Goal: Task Accomplishment & Management: Use online tool/utility

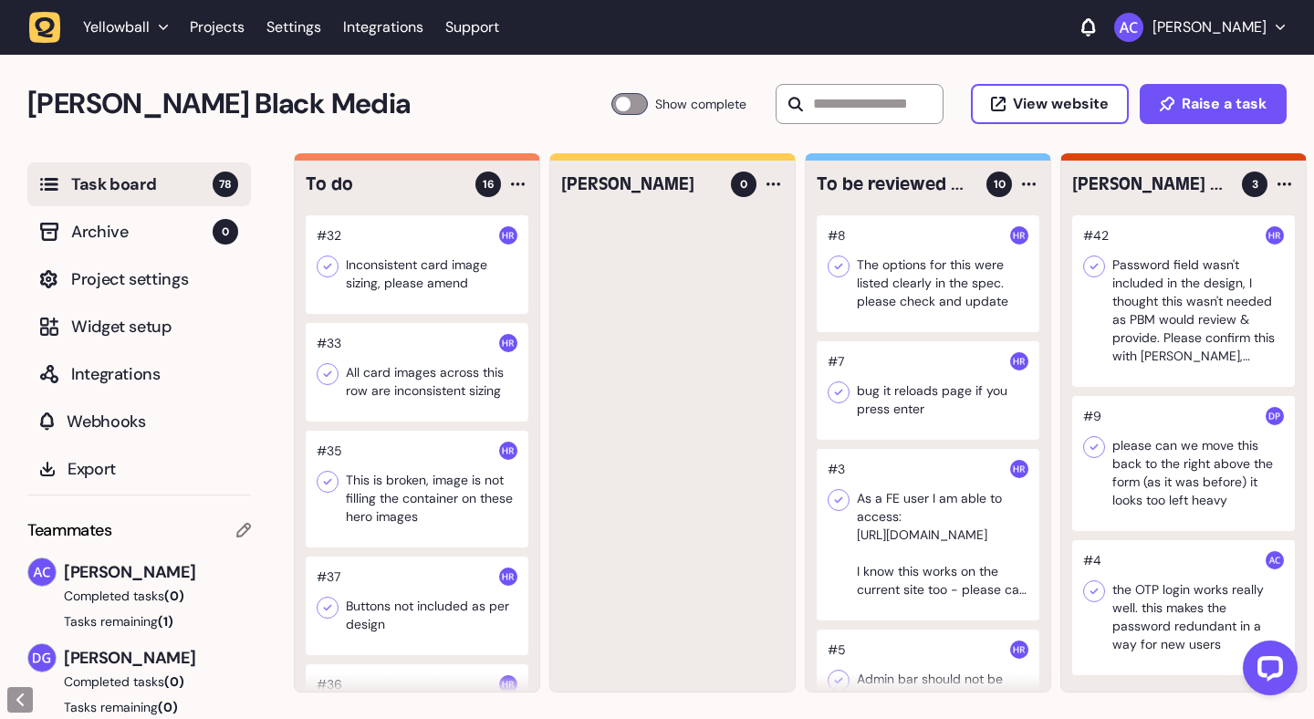
click at [434, 279] on div at bounding box center [417, 264] width 223 height 99
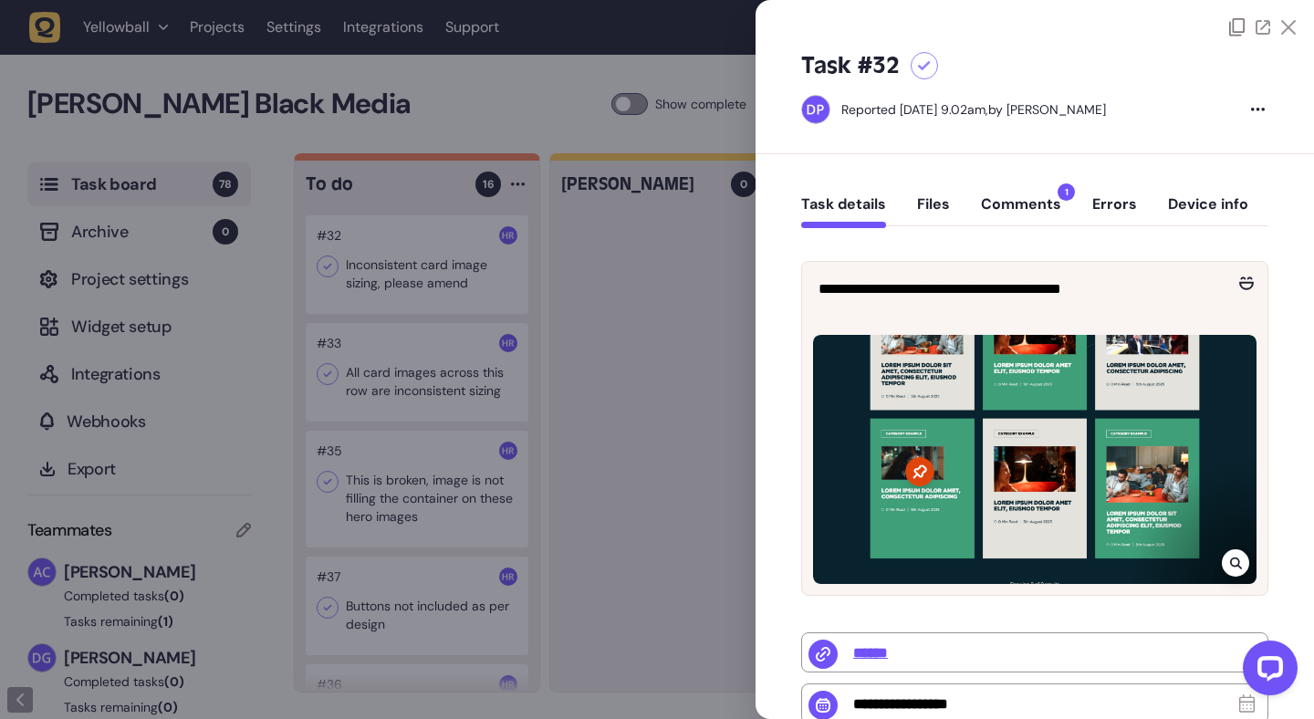
click at [992, 206] on button "Comments 1" at bounding box center [1021, 211] width 80 height 33
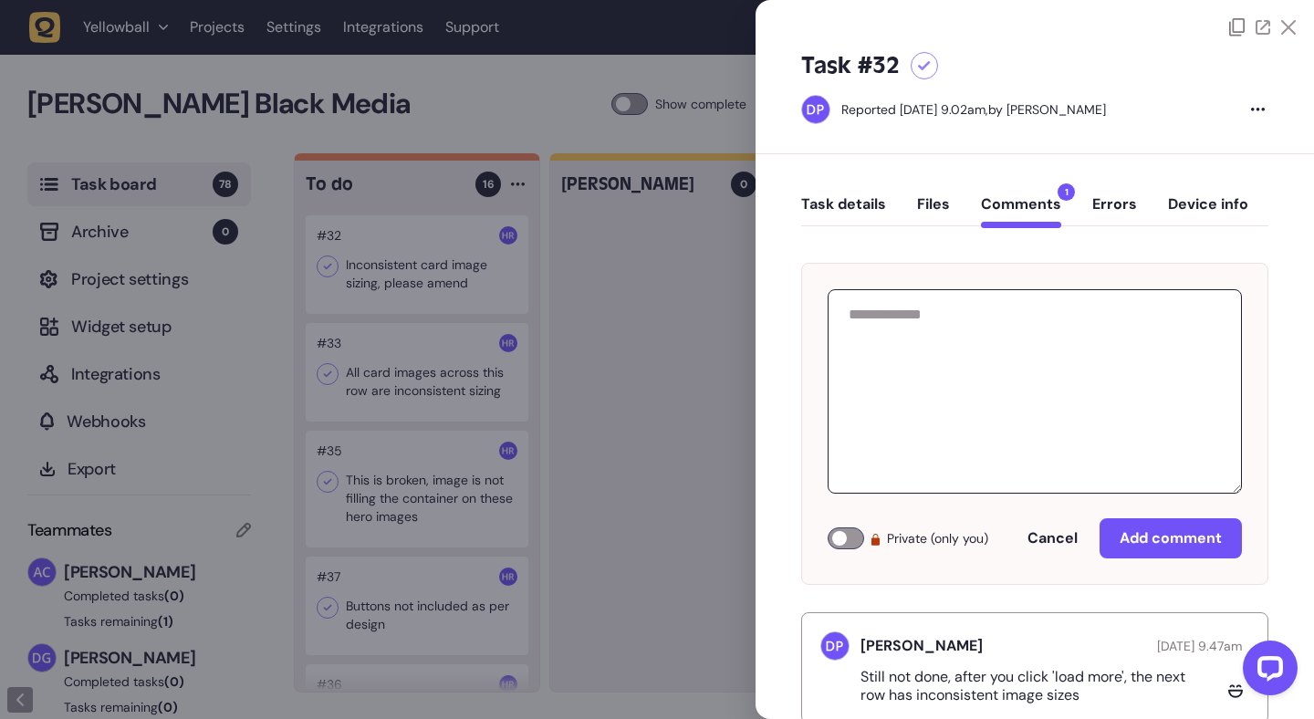
scroll to position [49, 0]
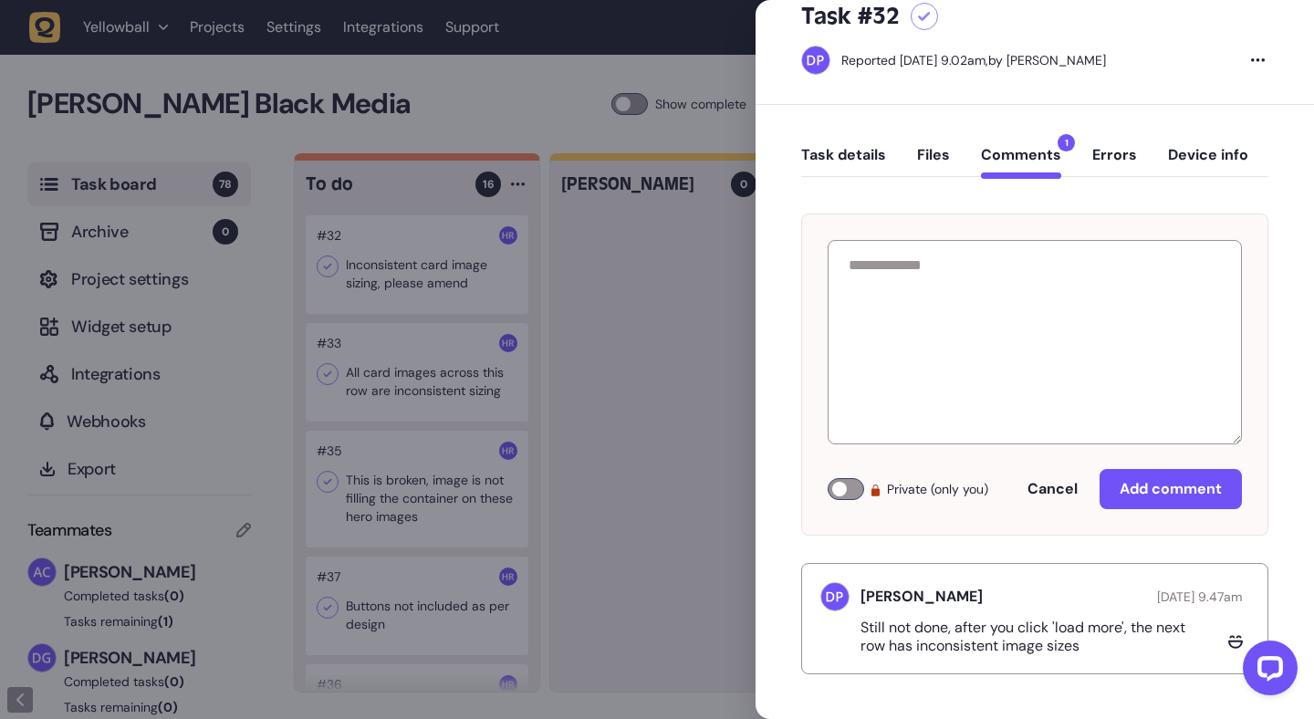
click at [698, 211] on div at bounding box center [657, 359] width 1314 height 719
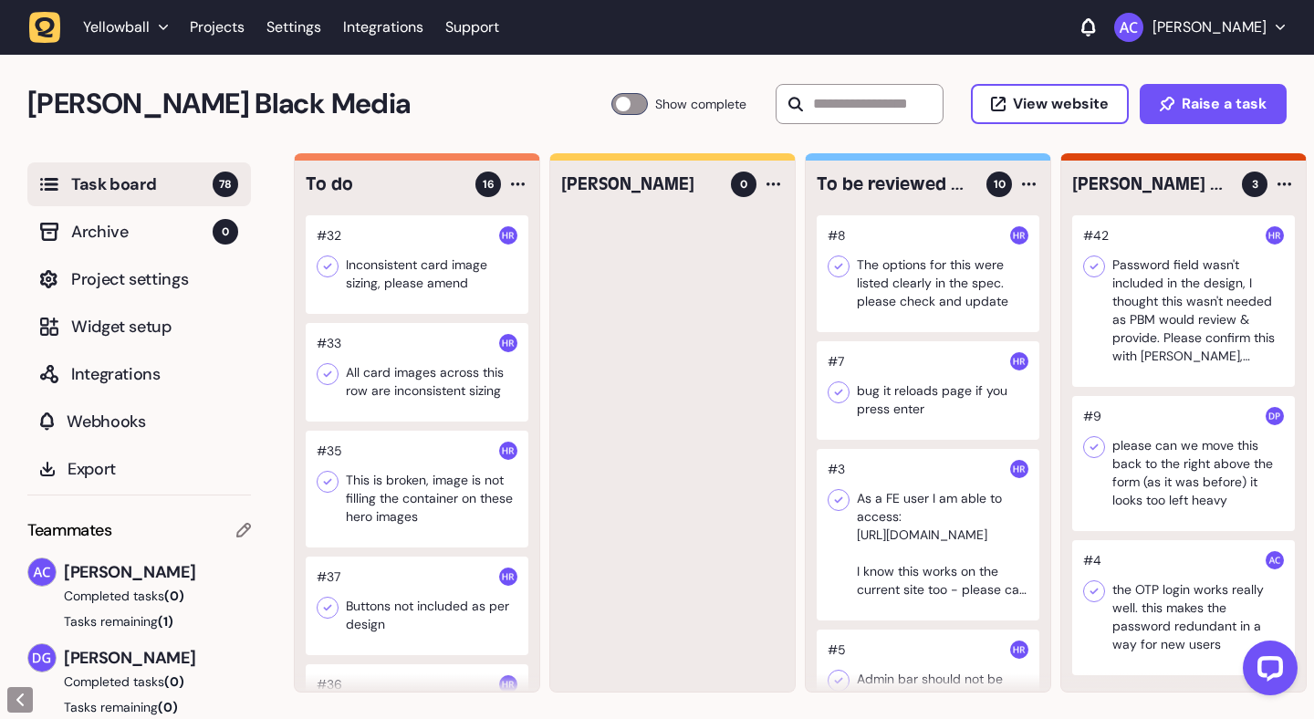
click at [371, 390] on div at bounding box center [417, 372] width 223 height 99
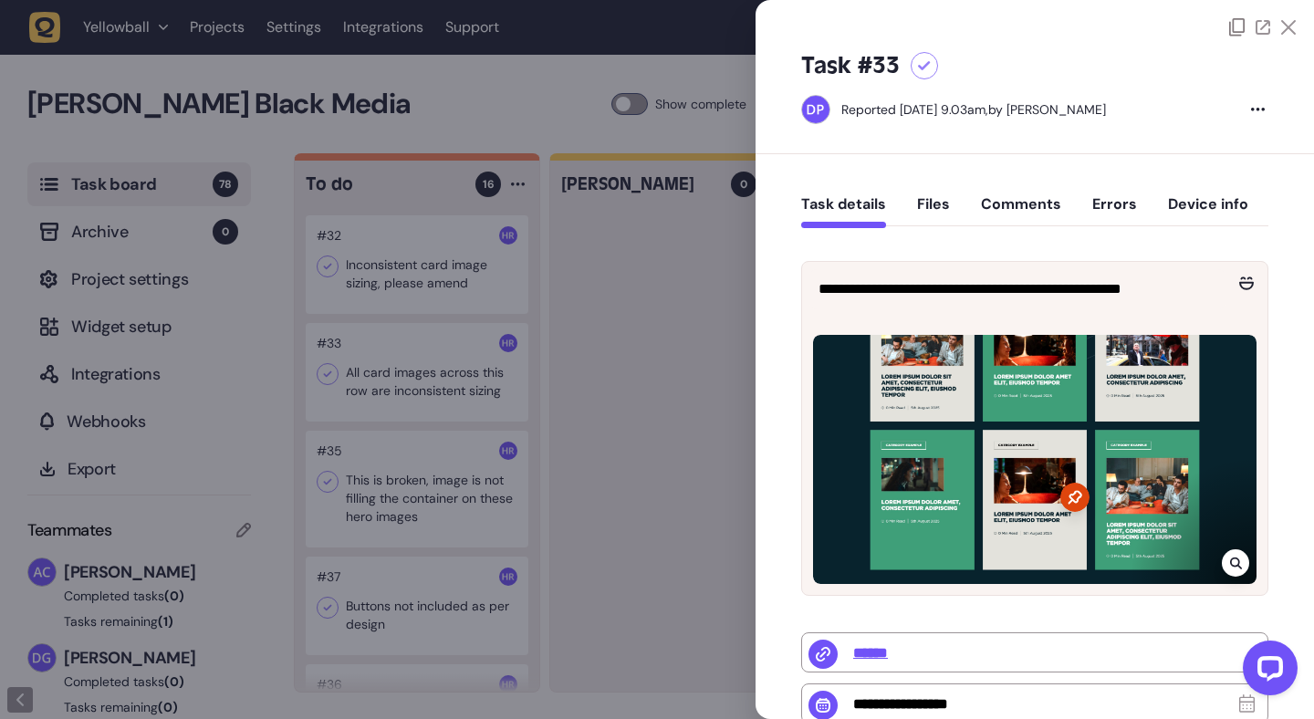
click at [1038, 199] on button "Comments" at bounding box center [1021, 211] width 80 height 33
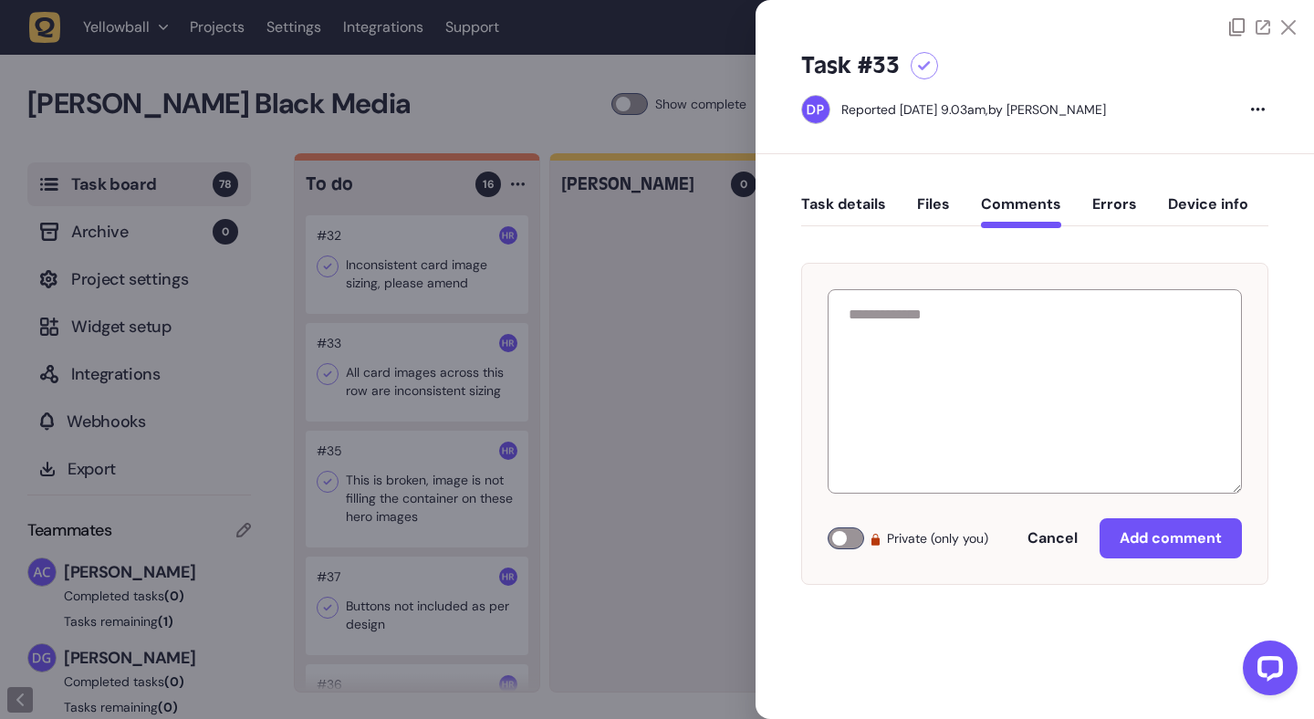
click at [391, 486] on div at bounding box center [657, 359] width 1314 height 719
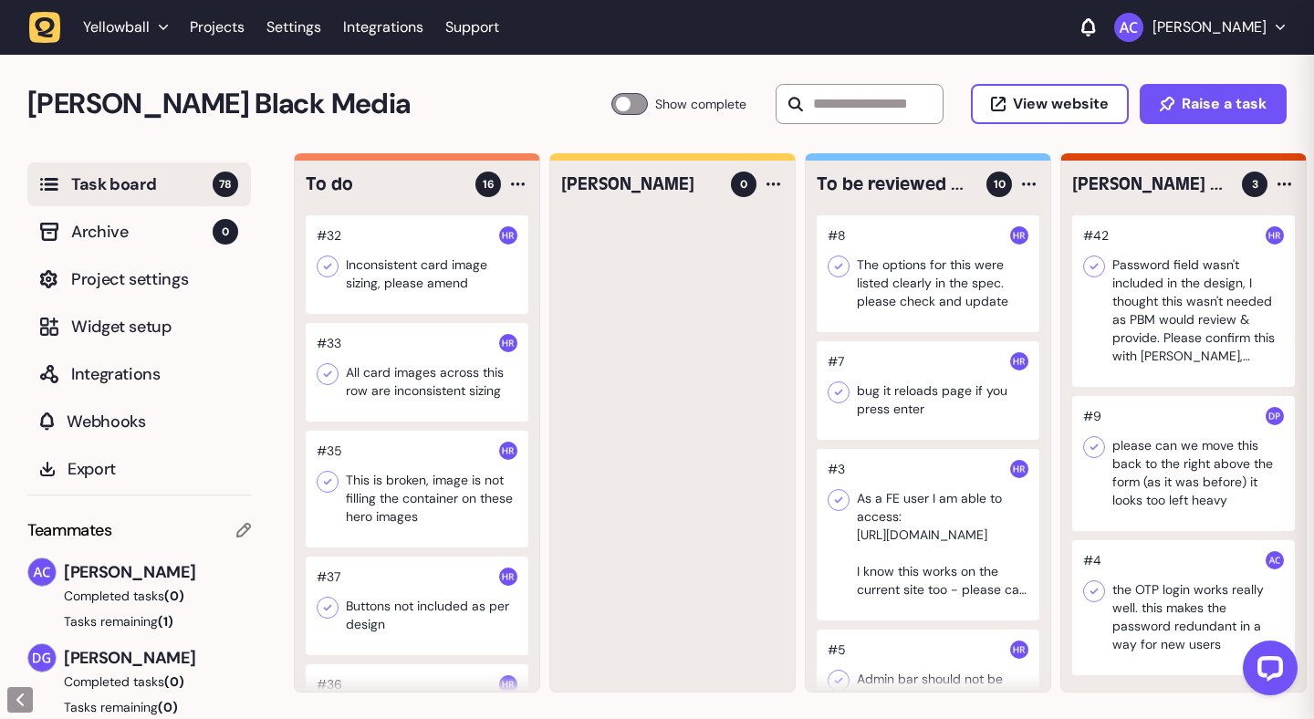
click at [391, 486] on div at bounding box center [417, 489] width 223 height 117
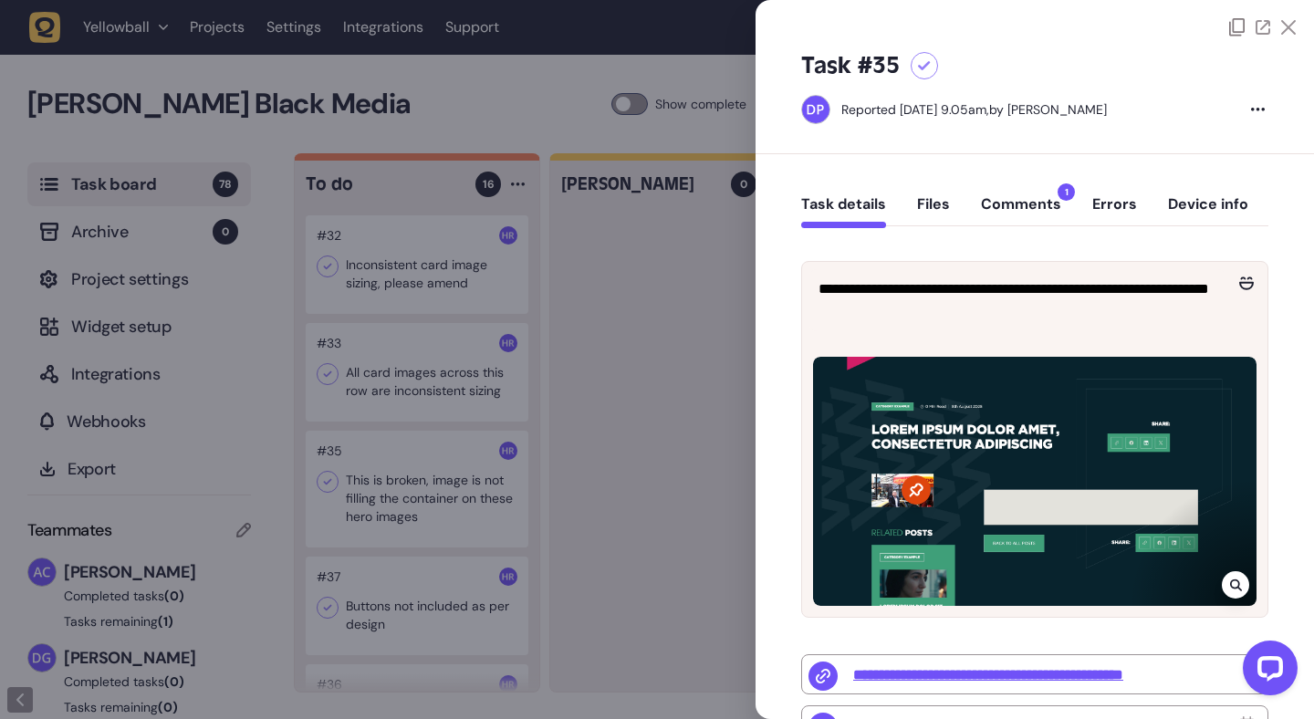
click at [1036, 206] on button "Comments 1" at bounding box center [1021, 211] width 80 height 33
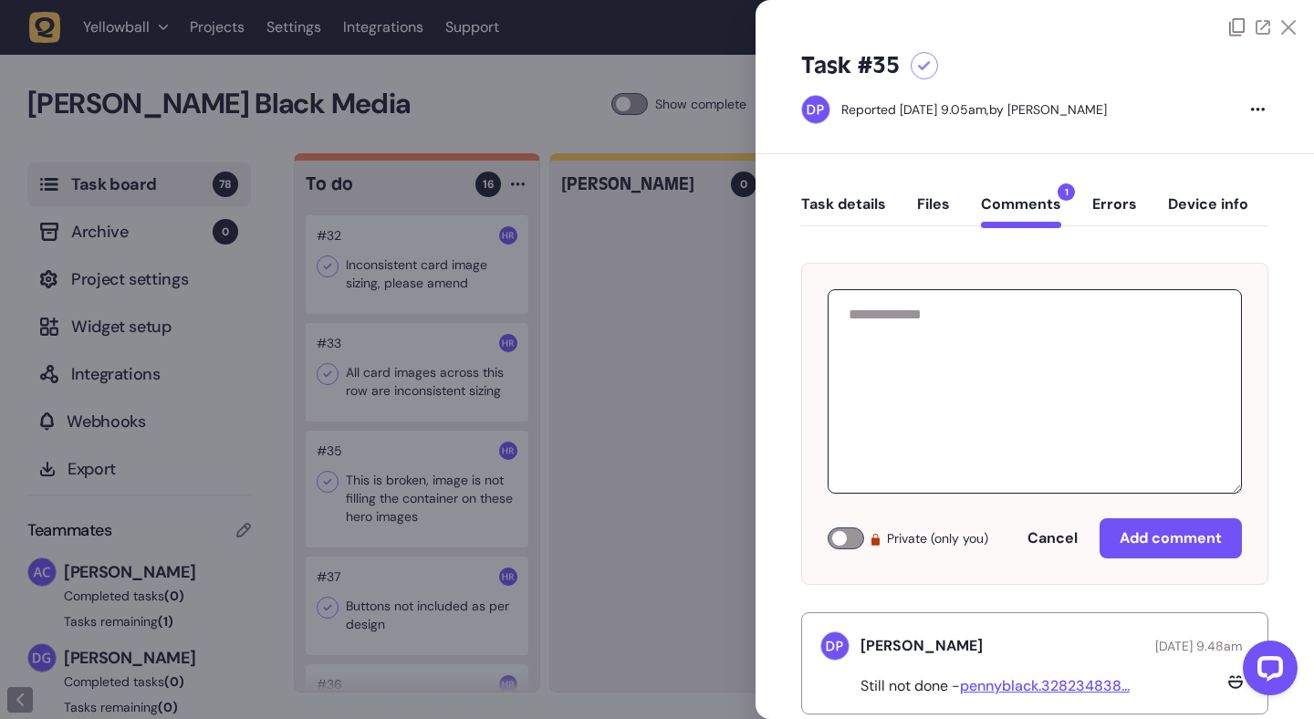
scroll to position [40, 0]
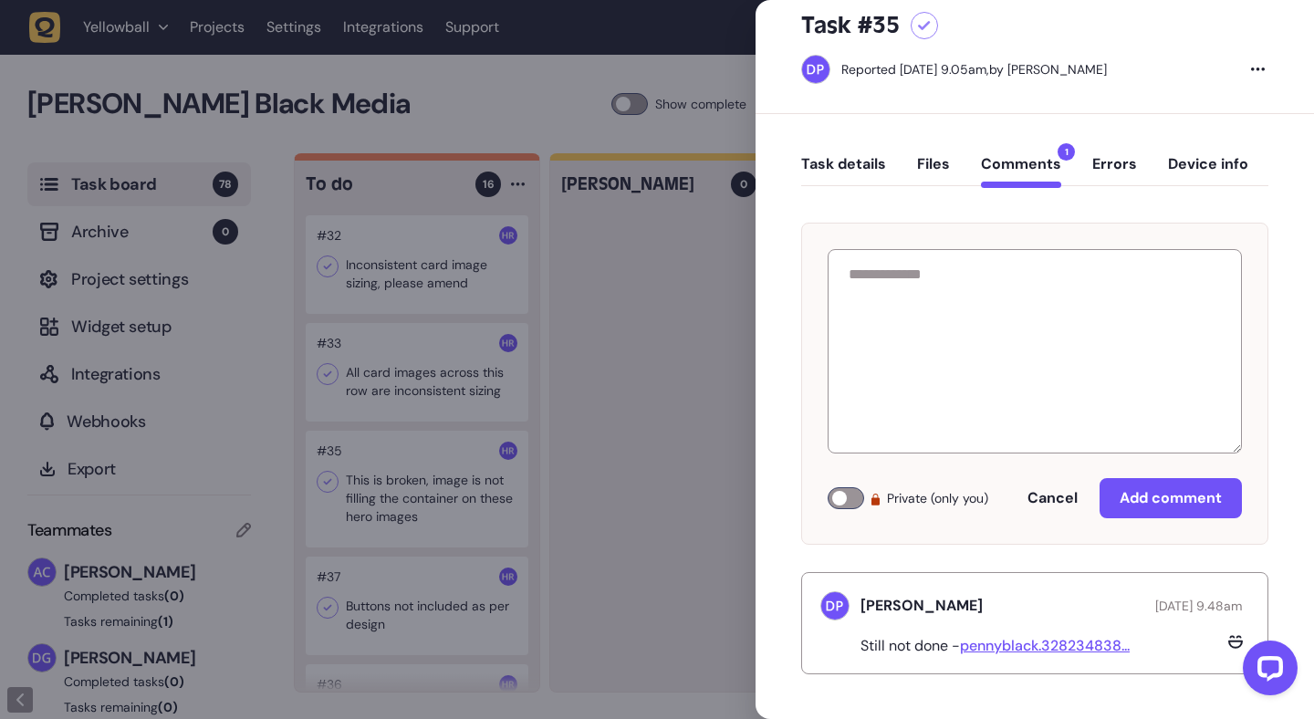
click at [856, 161] on button "Task details" at bounding box center [843, 171] width 85 height 33
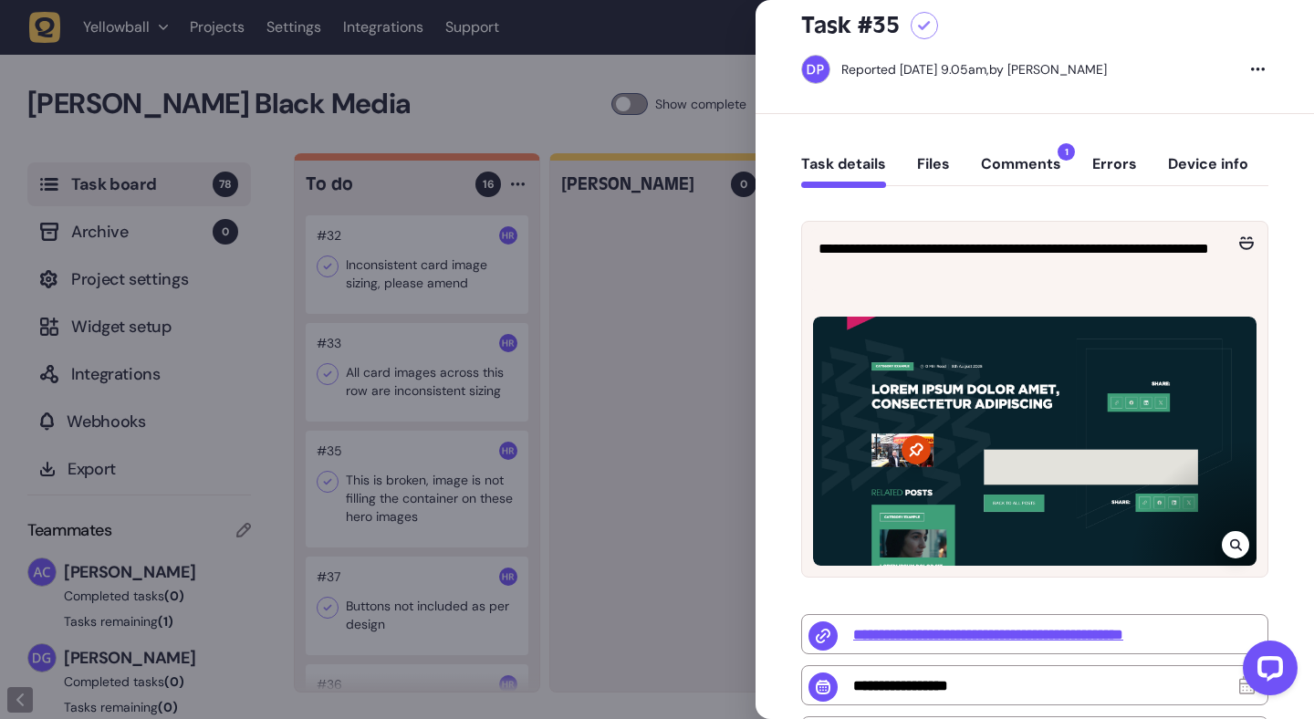
click at [610, 293] on div at bounding box center [657, 359] width 1314 height 719
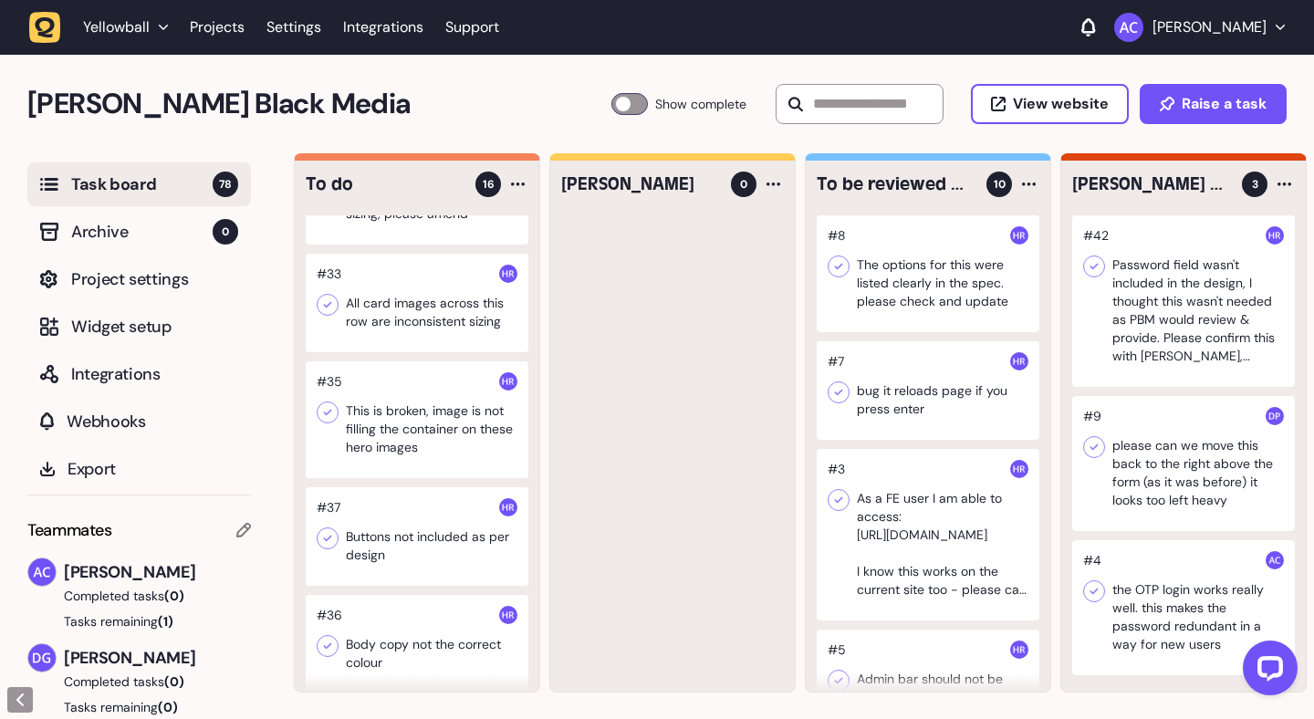
scroll to position [263, 0]
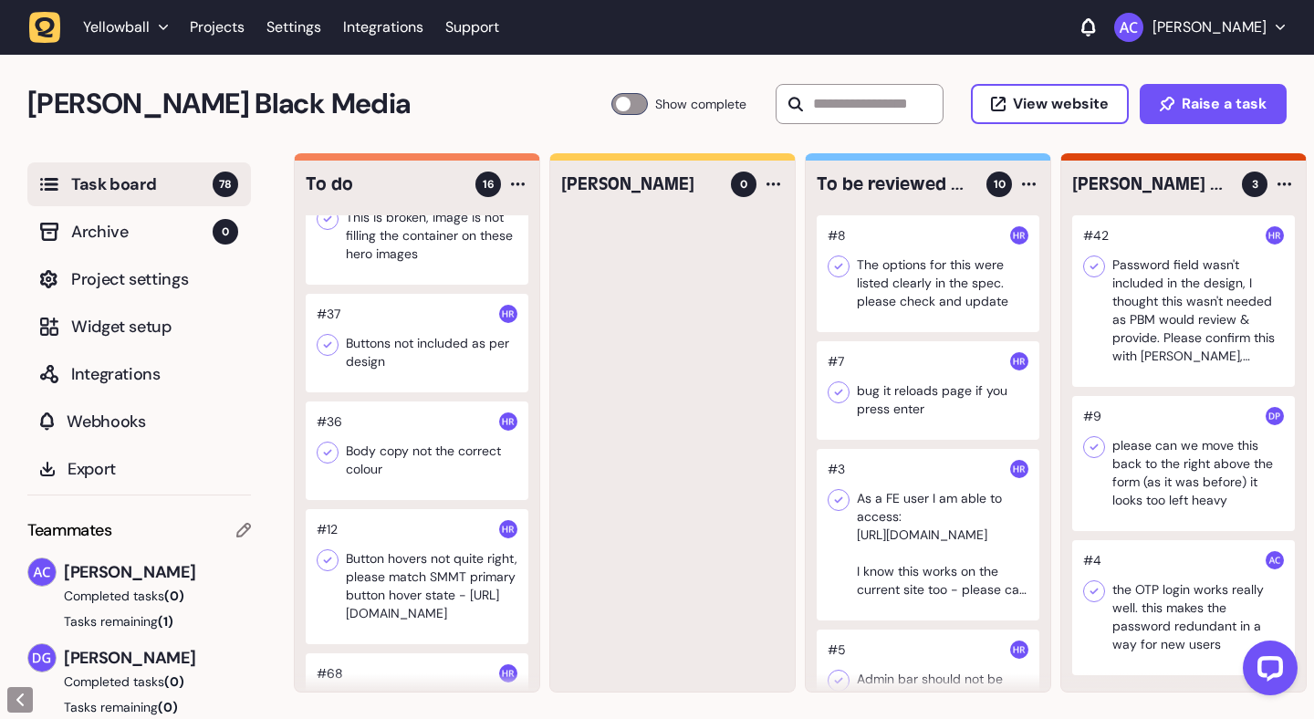
click at [423, 354] on div at bounding box center [417, 343] width 223 height 99
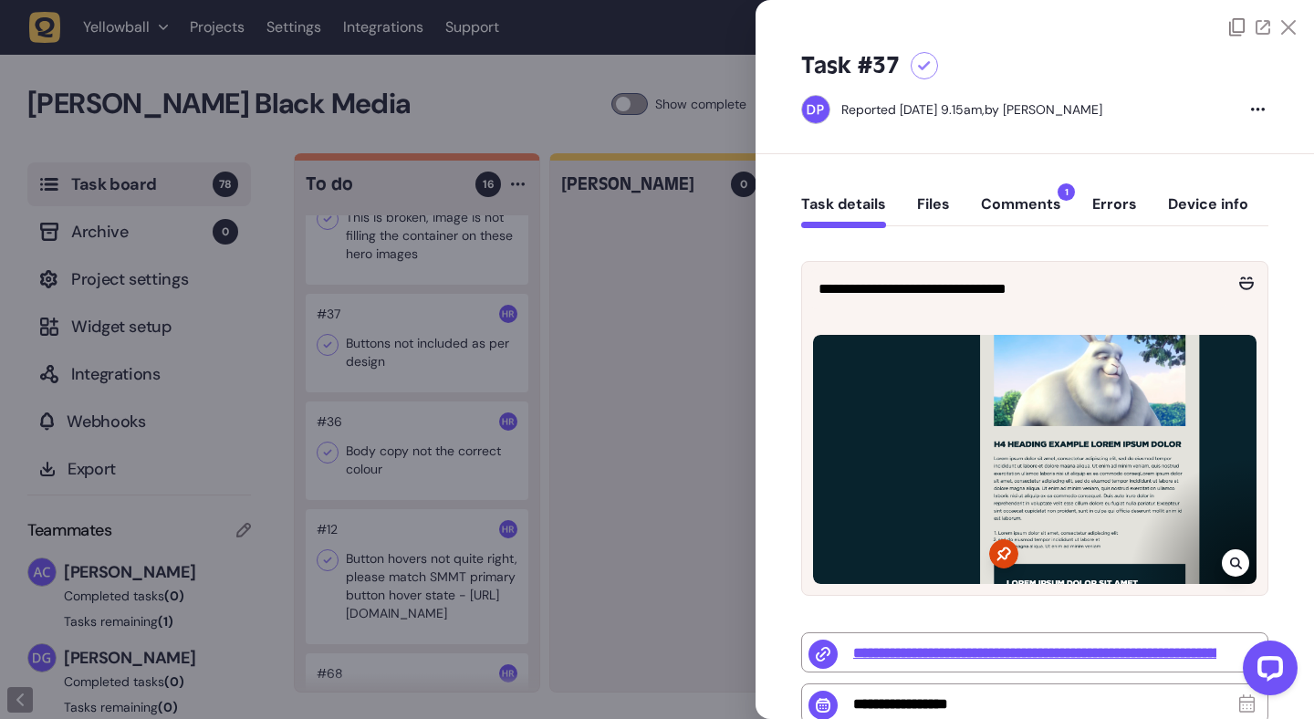
click at [1017, 206] on button "Comments 1" at bounding box center [1021, 211] width 80 height 33
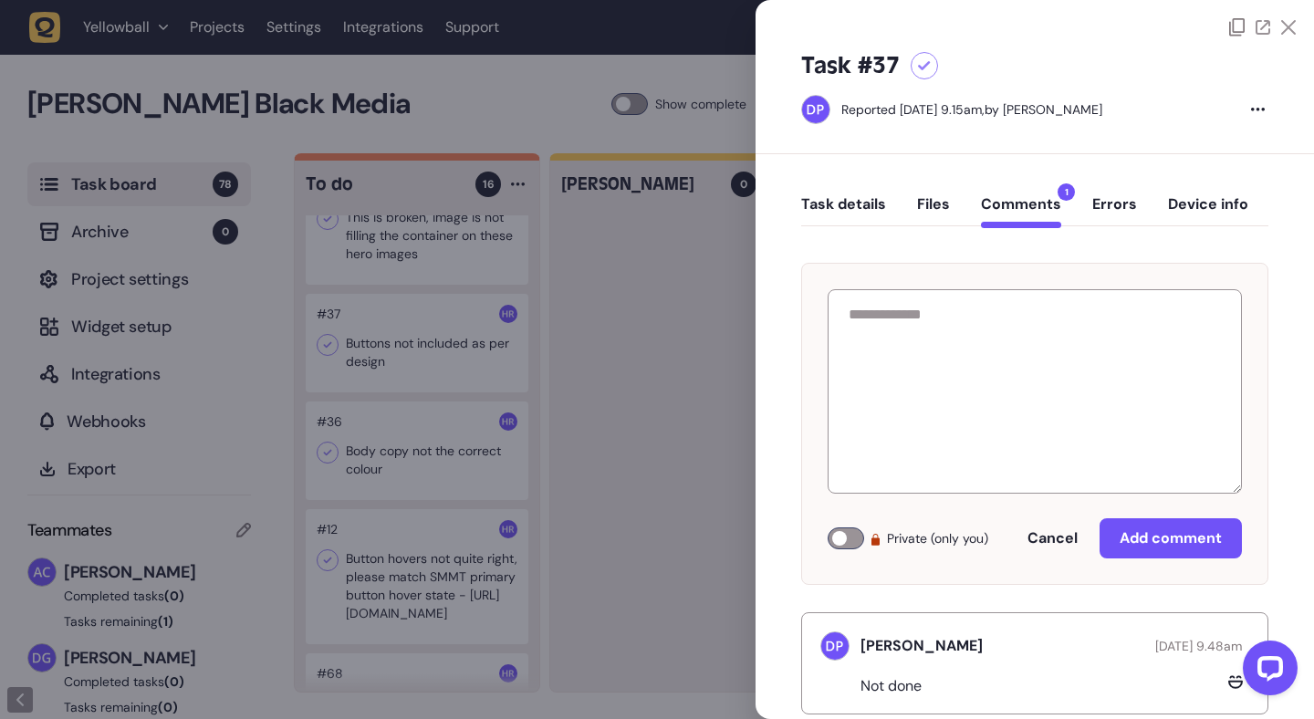
click at [716, 303] on div at bounding box center [657, 359] width 1314 height 719
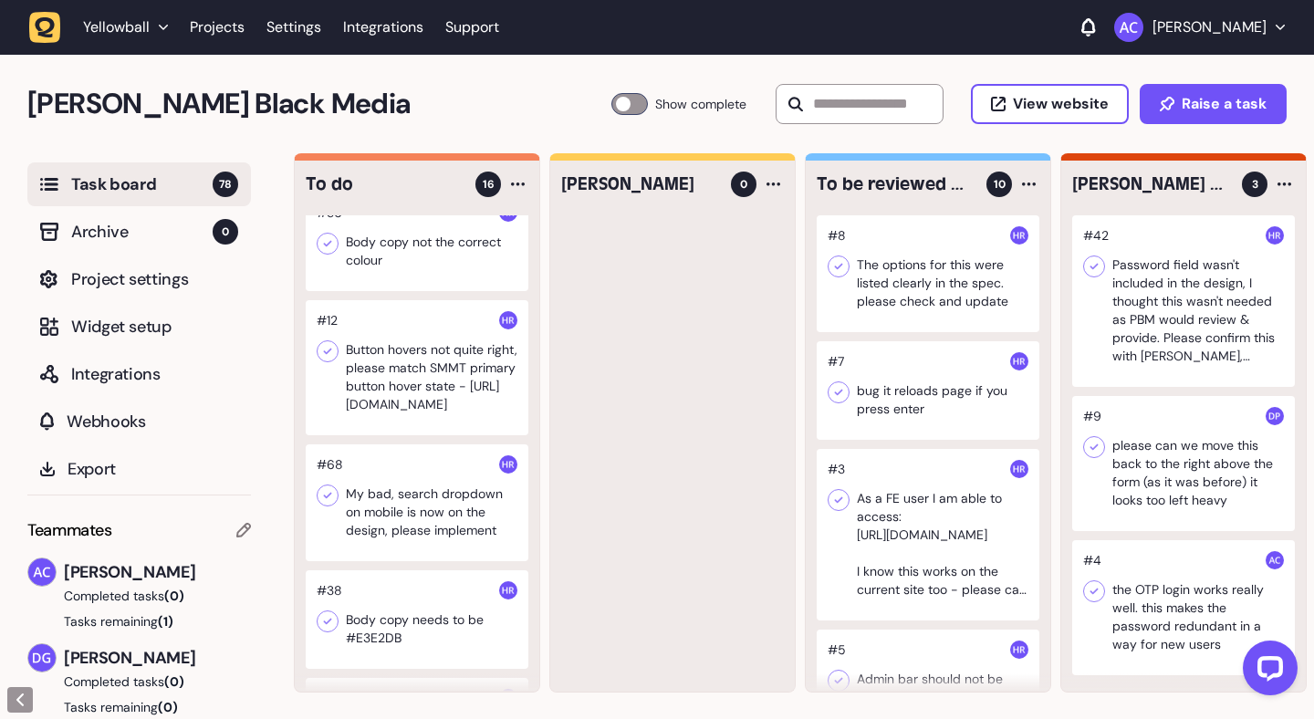
scroll to position [543, 0]
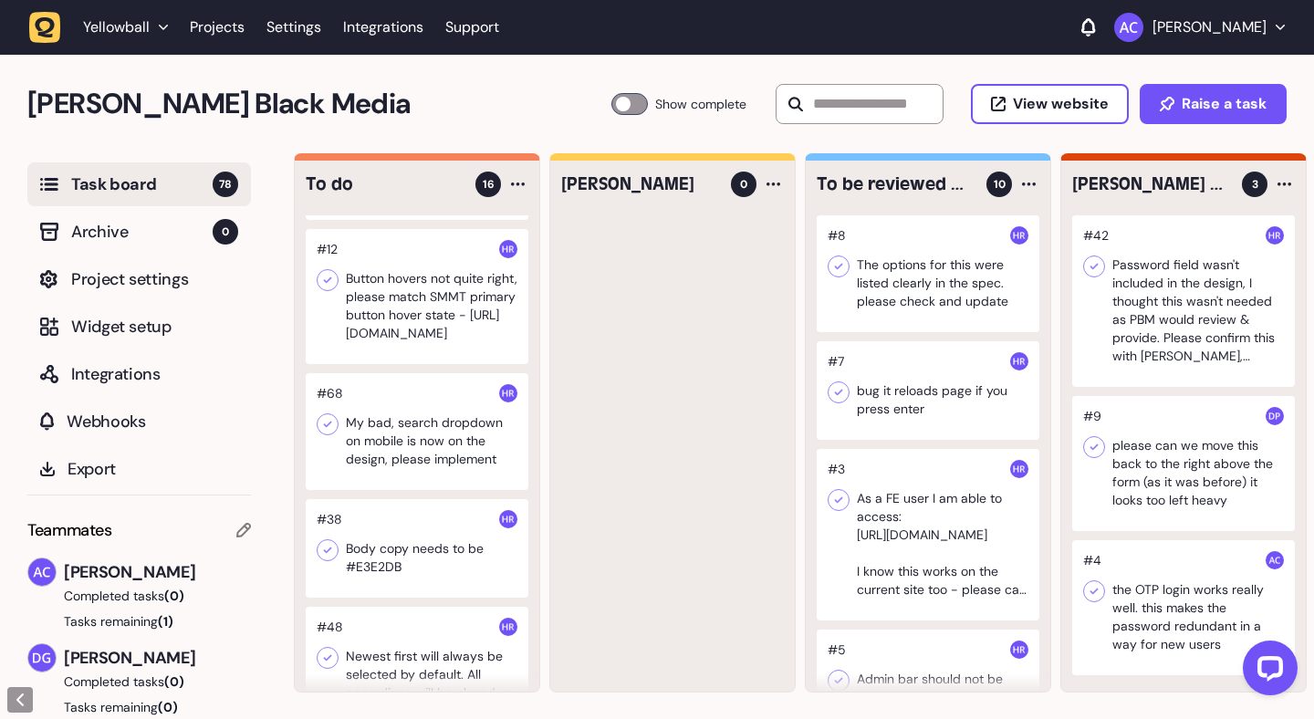
click at [438, 320] on div at bounding box center [417, 296] width 223 height 135
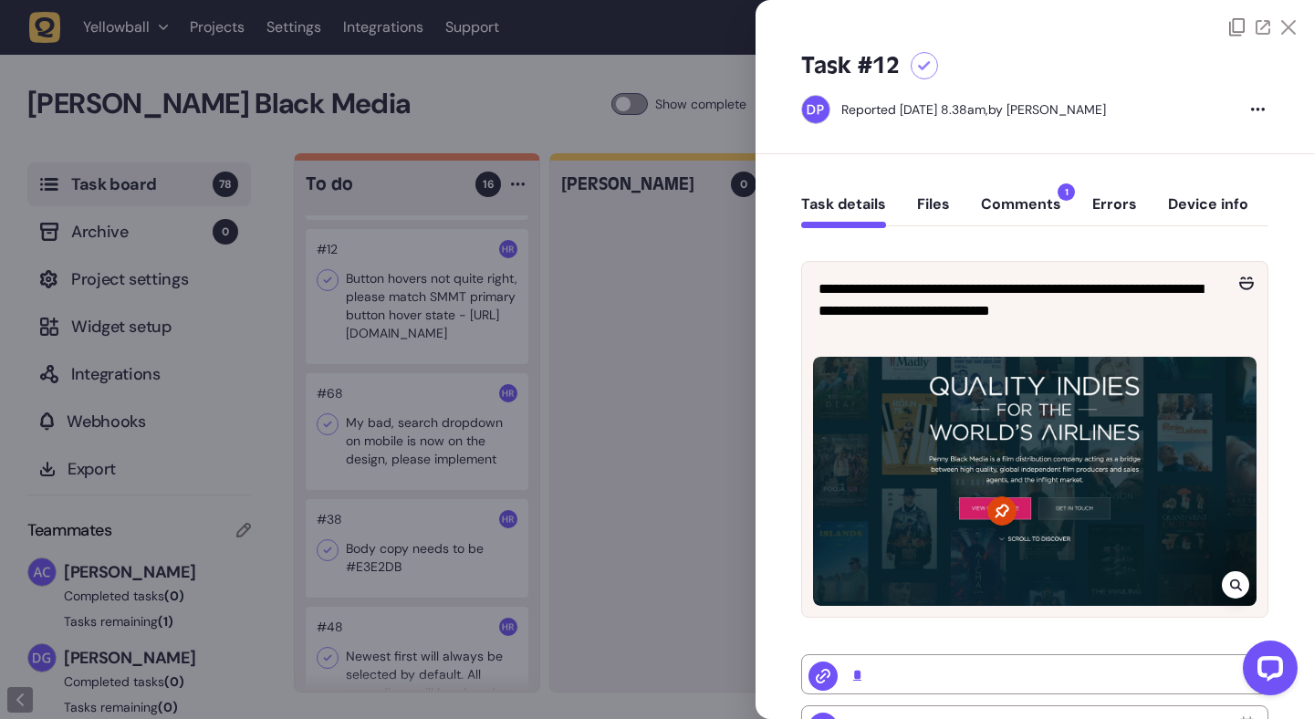
click at [1040, 220] on button "Comments 1" at bounding box center [1021, 211] width 80 height 33
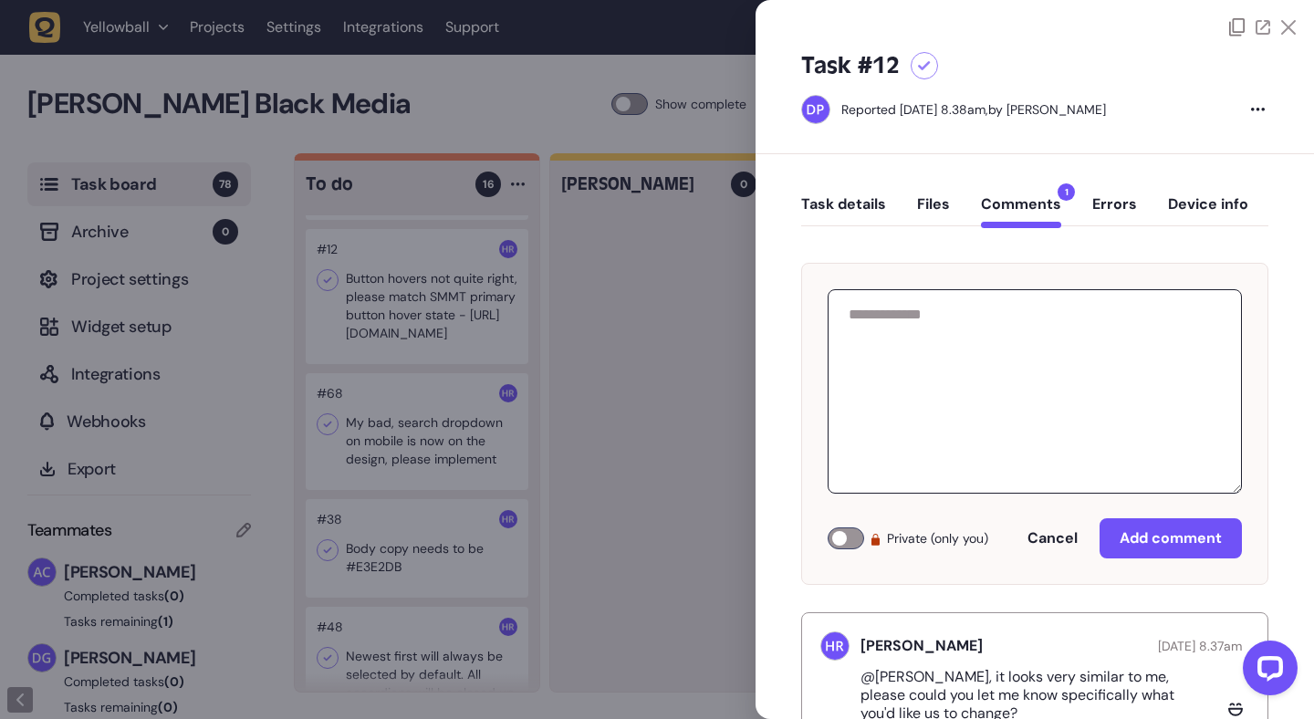
scroll to position [68, 0]
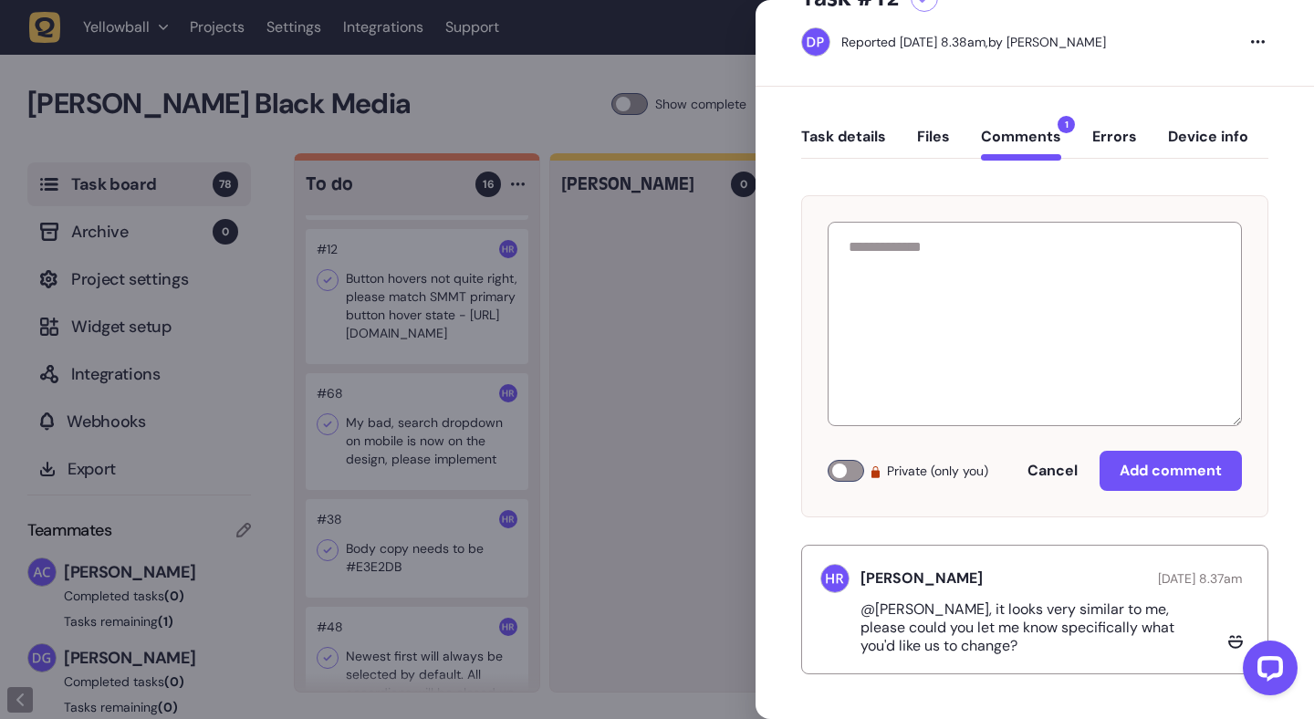
click at [839, 139] on button "Task details" at bounding box center [843, 144] width 85 height 33
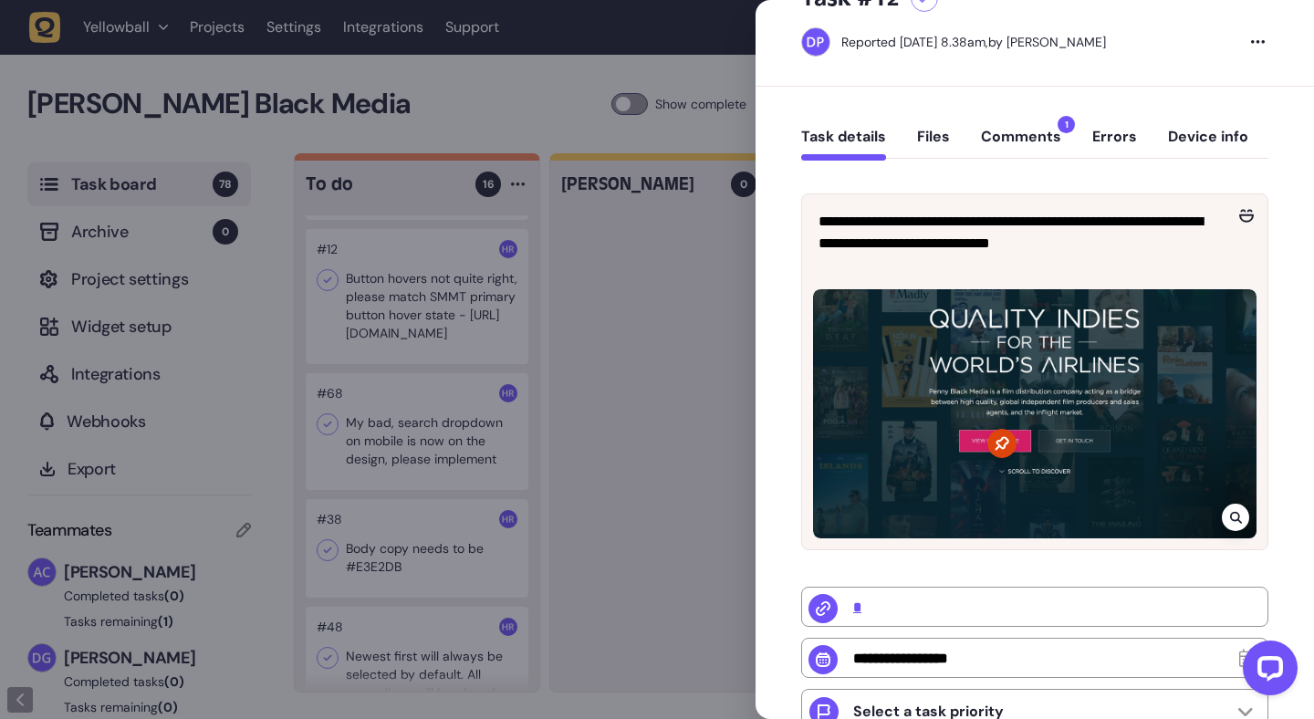
click at [641, 369] on div at bounding box center [657, 359] width 1314 height 719
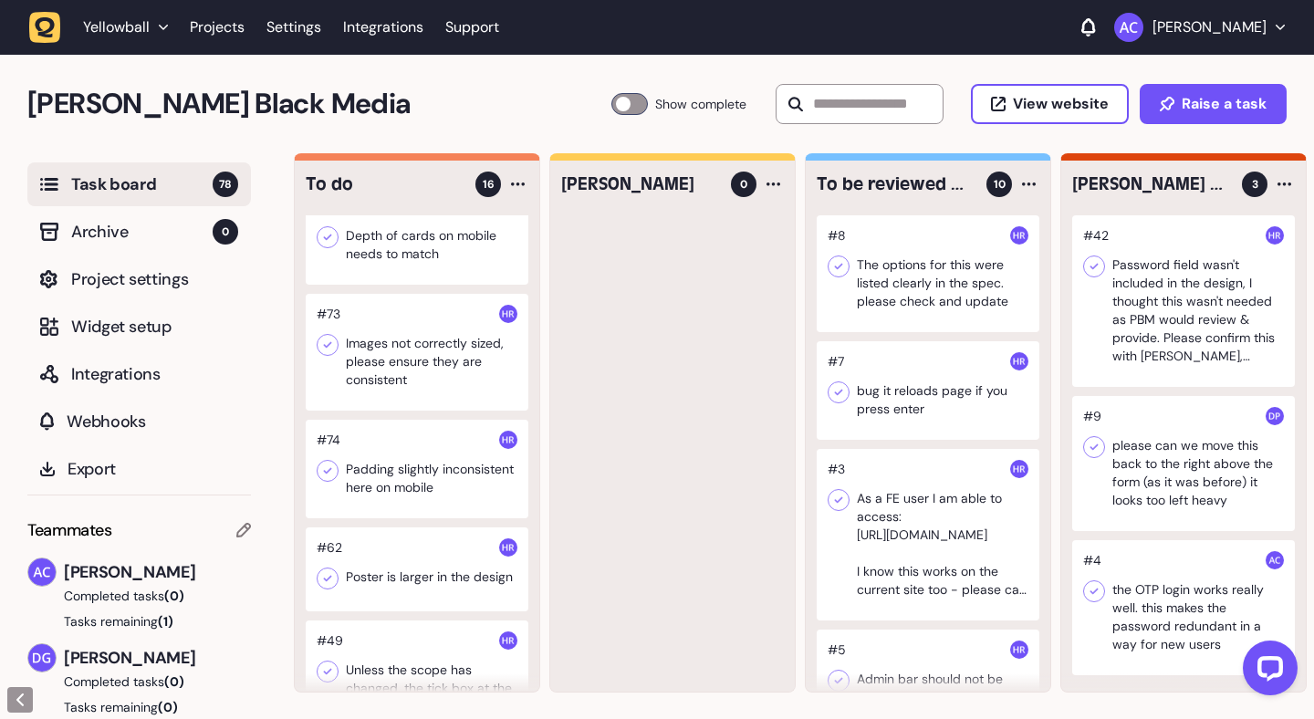
scroll to position [1402, 0]
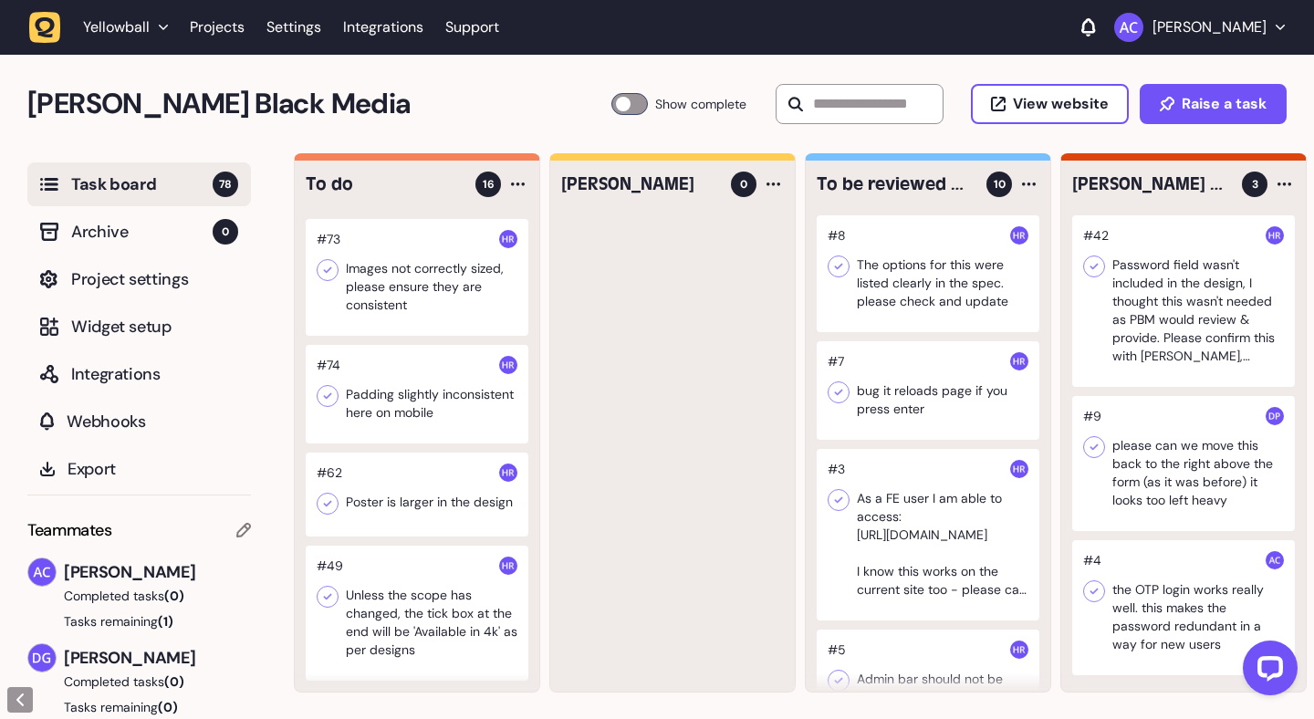
click at [434, 599] on div at bounding box center [417, 613] width 223 height 135
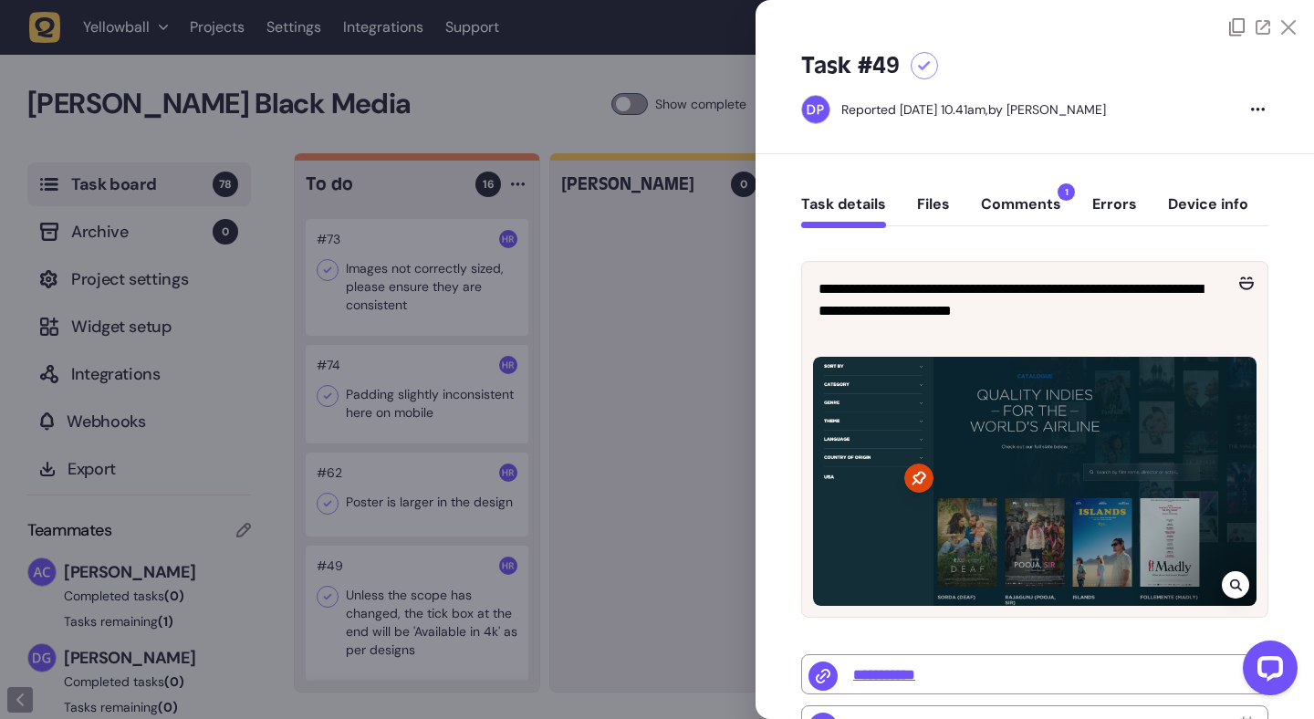
click at [1014, 215] on button "Comments 1" at bounding box center [1021, 211] width 80 height 33
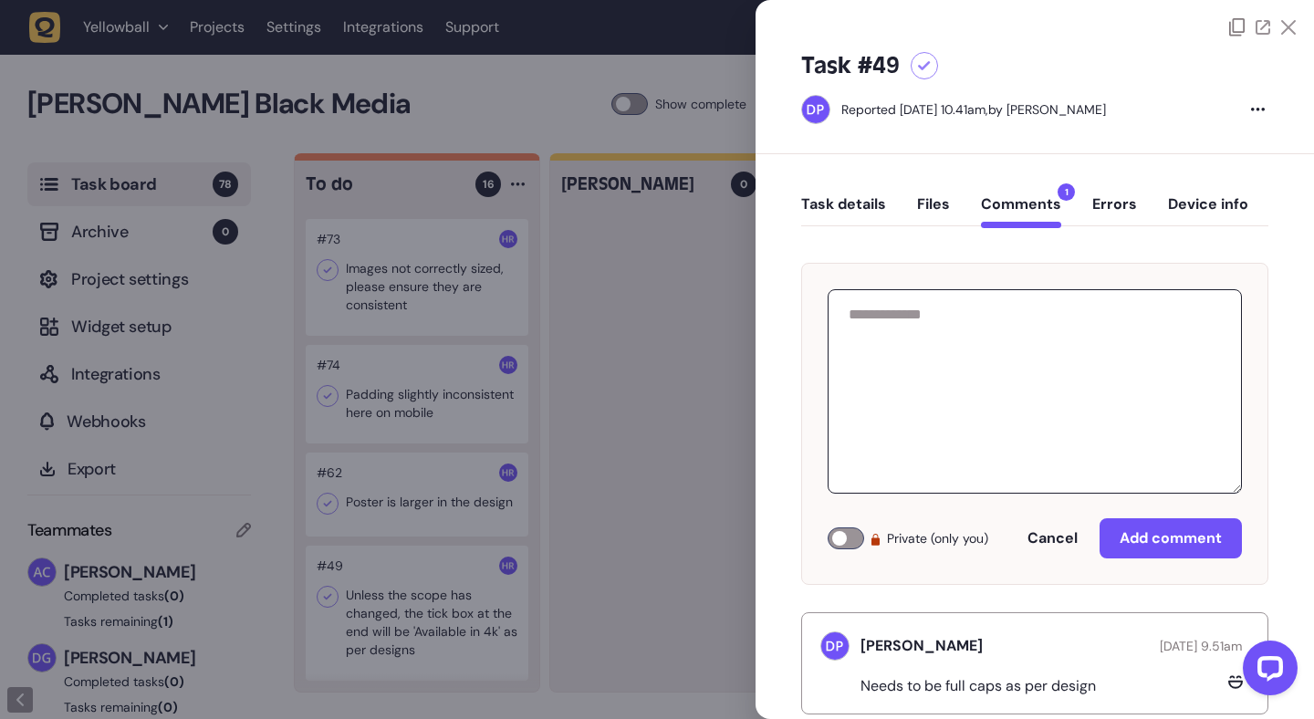
scroll to position [40, 0]
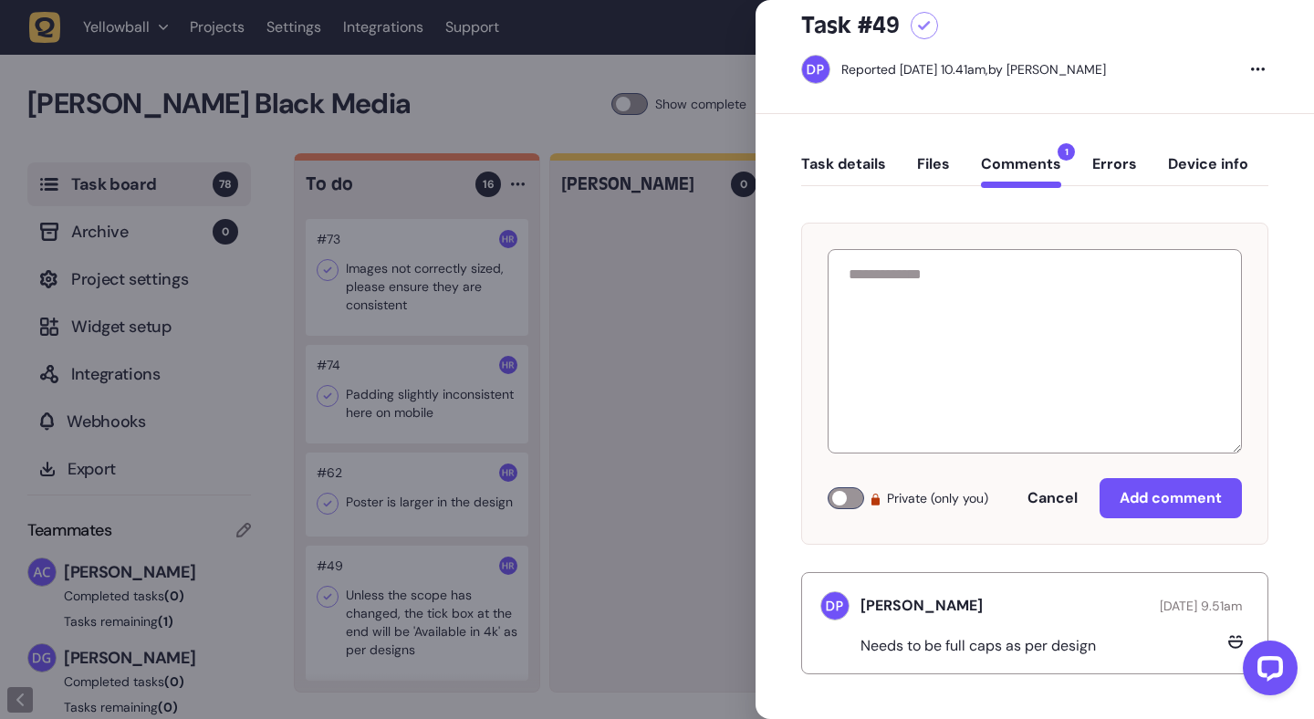
click at [583, 310] on div at bounding box center [657, 359] width 1314 height 719
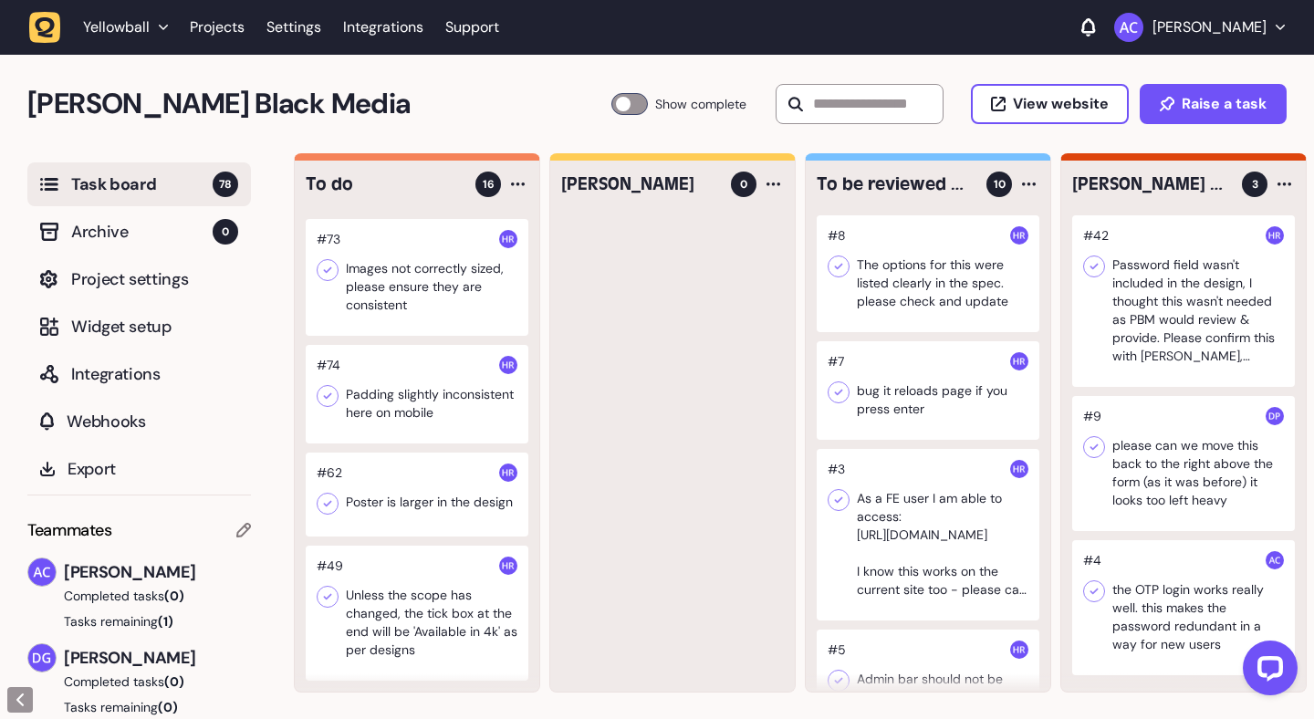
click at [406, 625] on div at bounding box center [417, 613] width 223 height 135
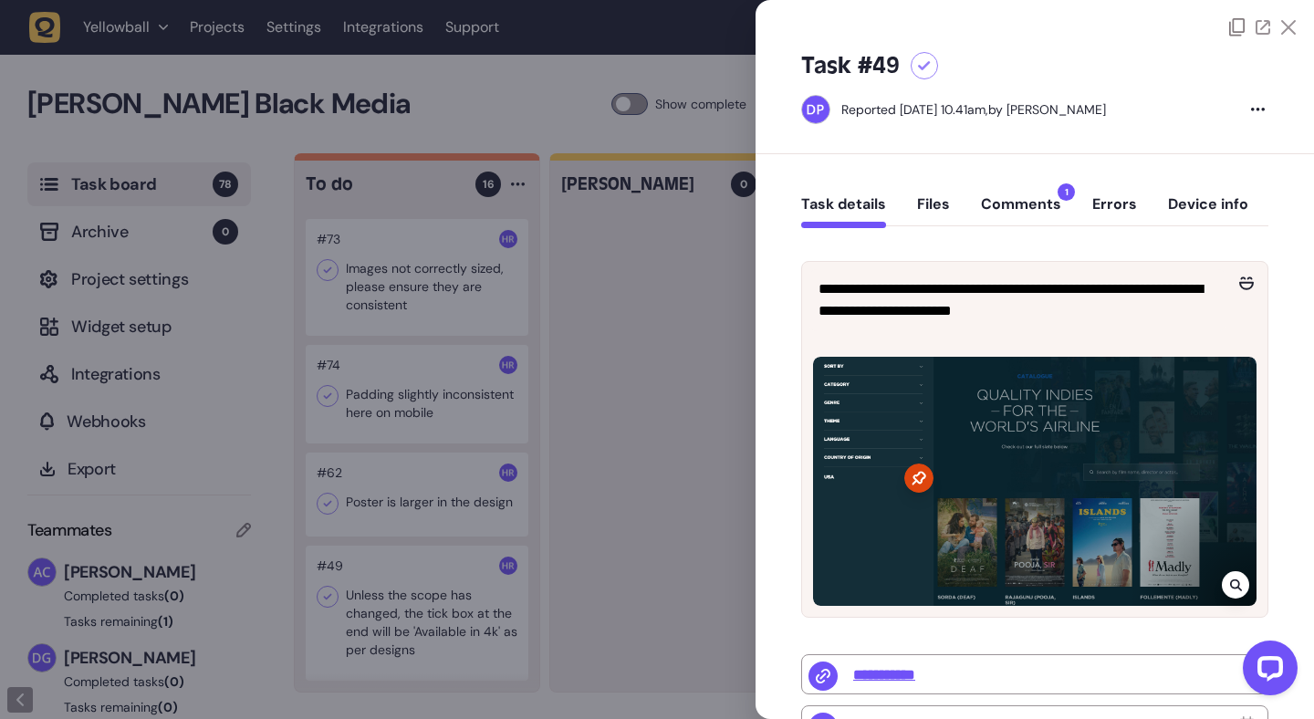
click at [1284, 33] on icon at bounding box center [1288, 27] width 15 height 15
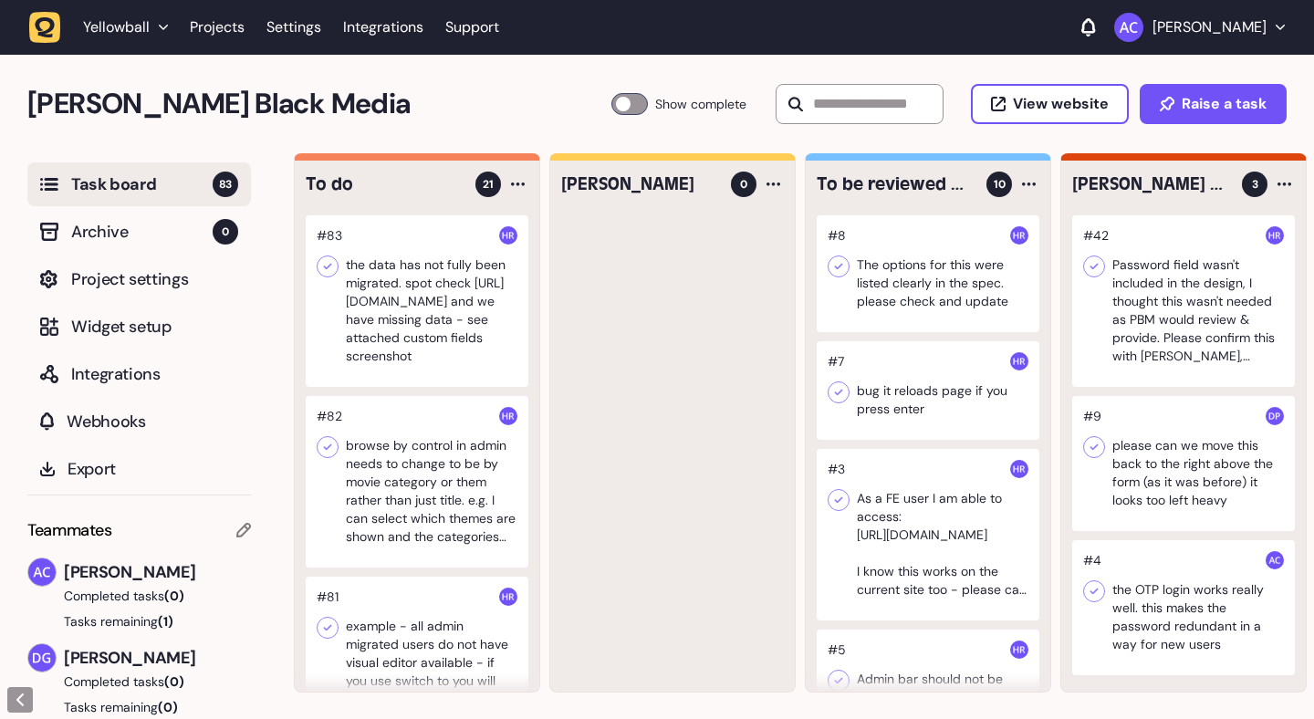
click at [440, 259] on div at bounding box center [417, 301] width 223 height 172
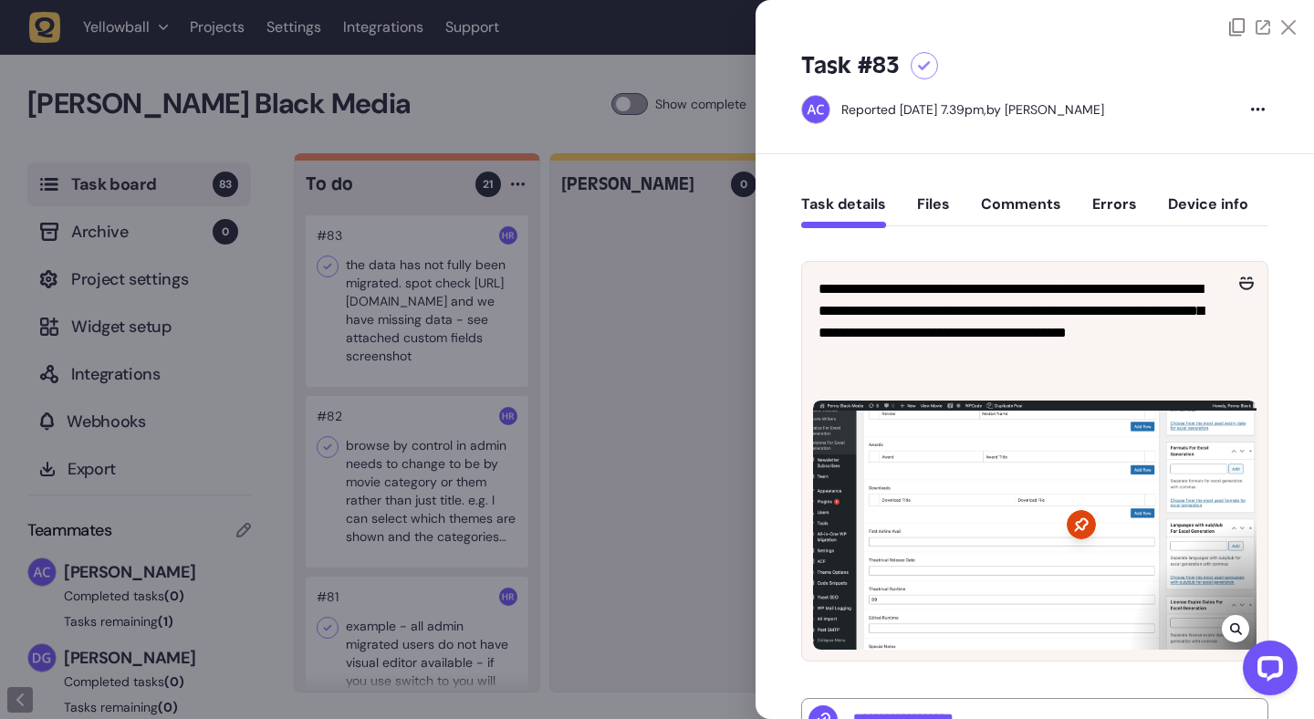
click at [942, 196] on button "Files" at bounding box center [933, 211] width 33 height 33
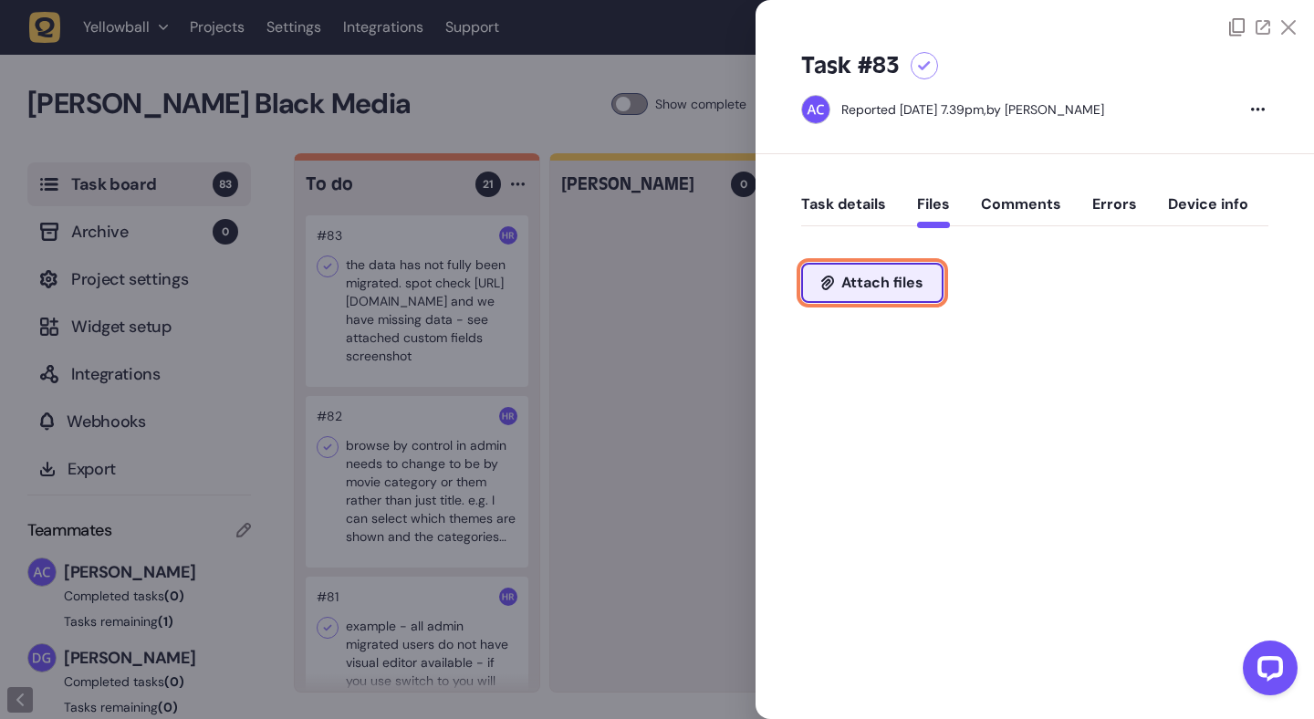
click at [910, 279] on span "Attach files" at bounding box center [882, 283] width 82 height 15
type input "**********"
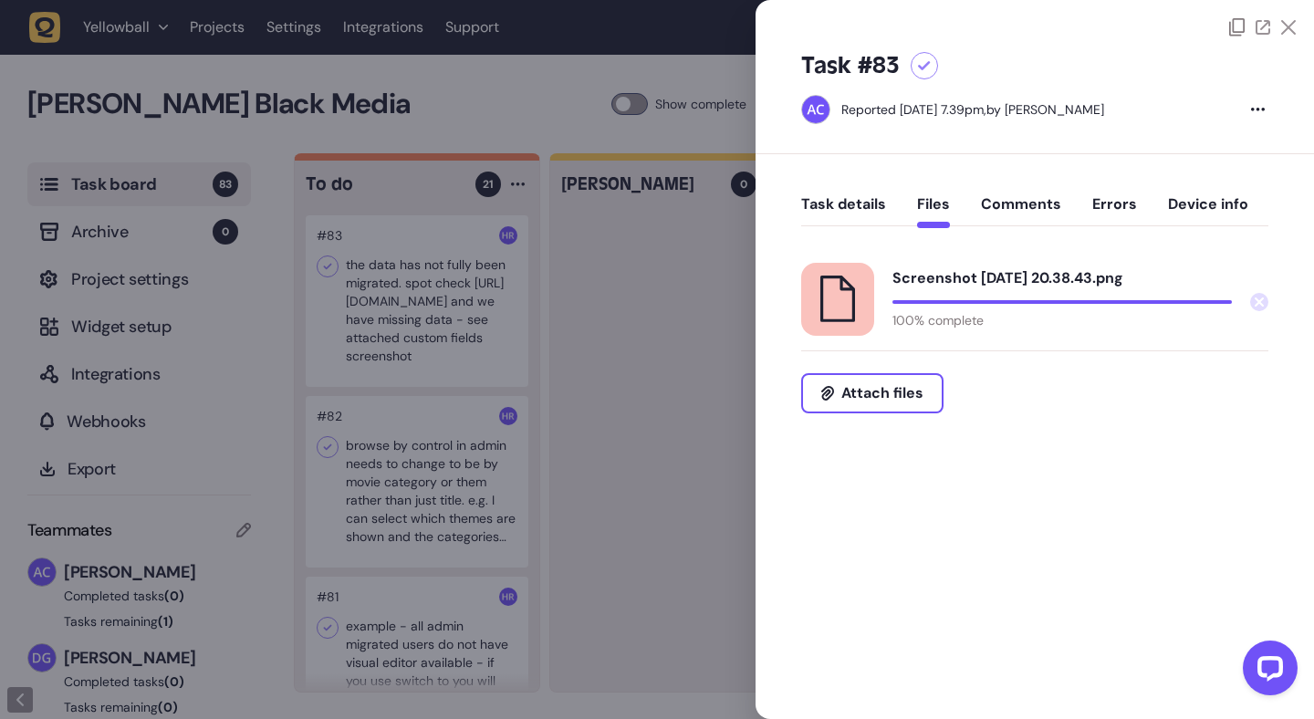
click at [1291, 29] on icon at bounding box center [1288, 27] width 15 height 15
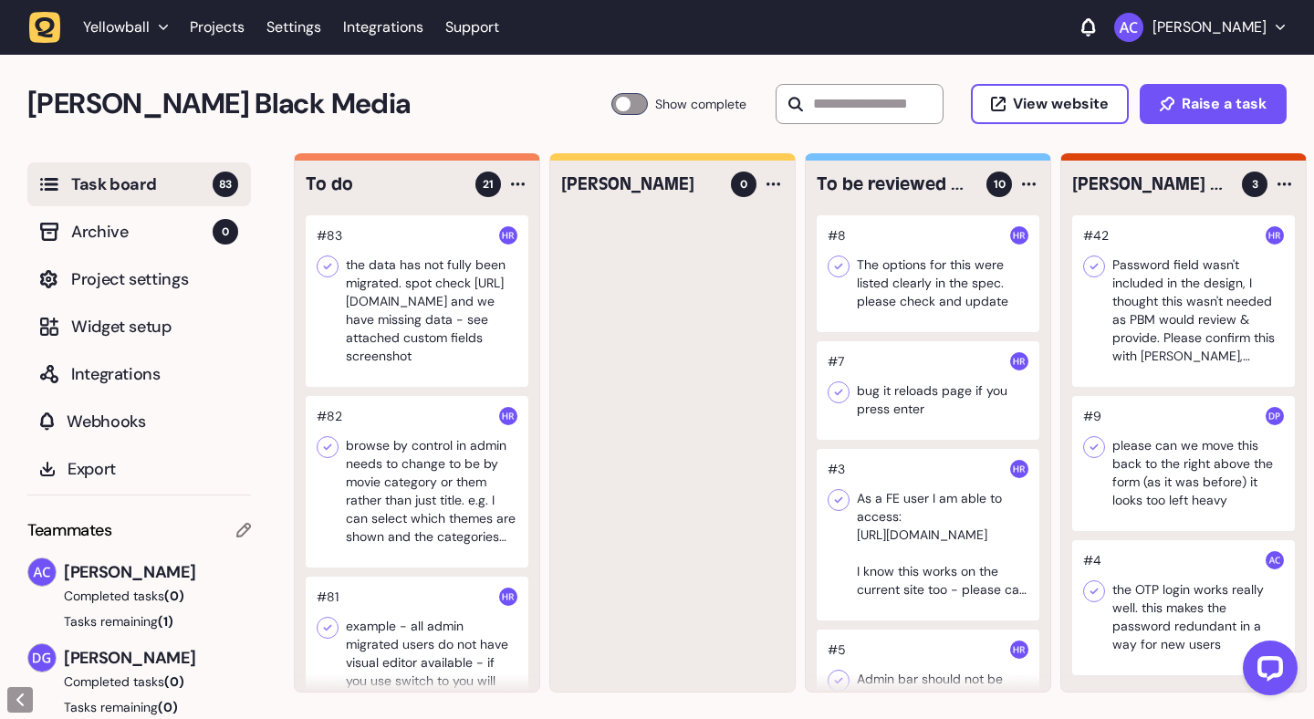
click at [400, 302] on div at bounding box center [417, 301] width 223 height 172
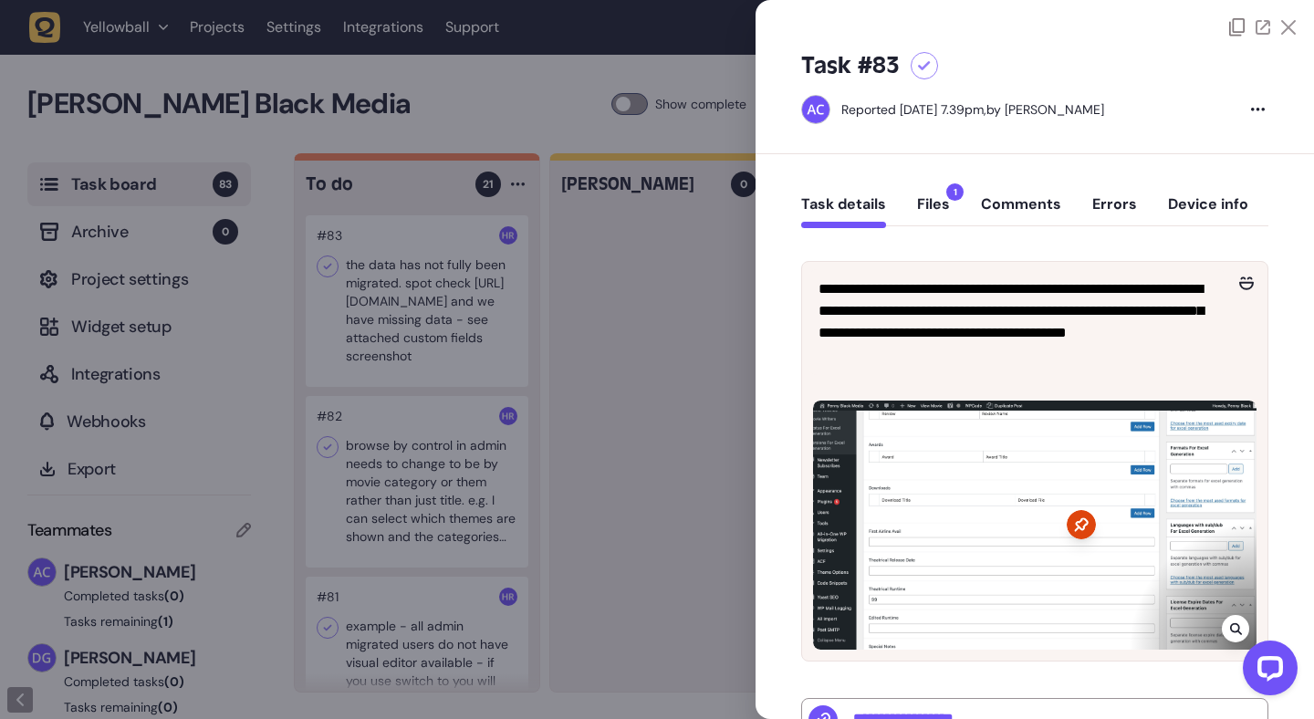
click at [921, 203] on button "Files 1" at bounding box center [933, 211] width 33 height 33
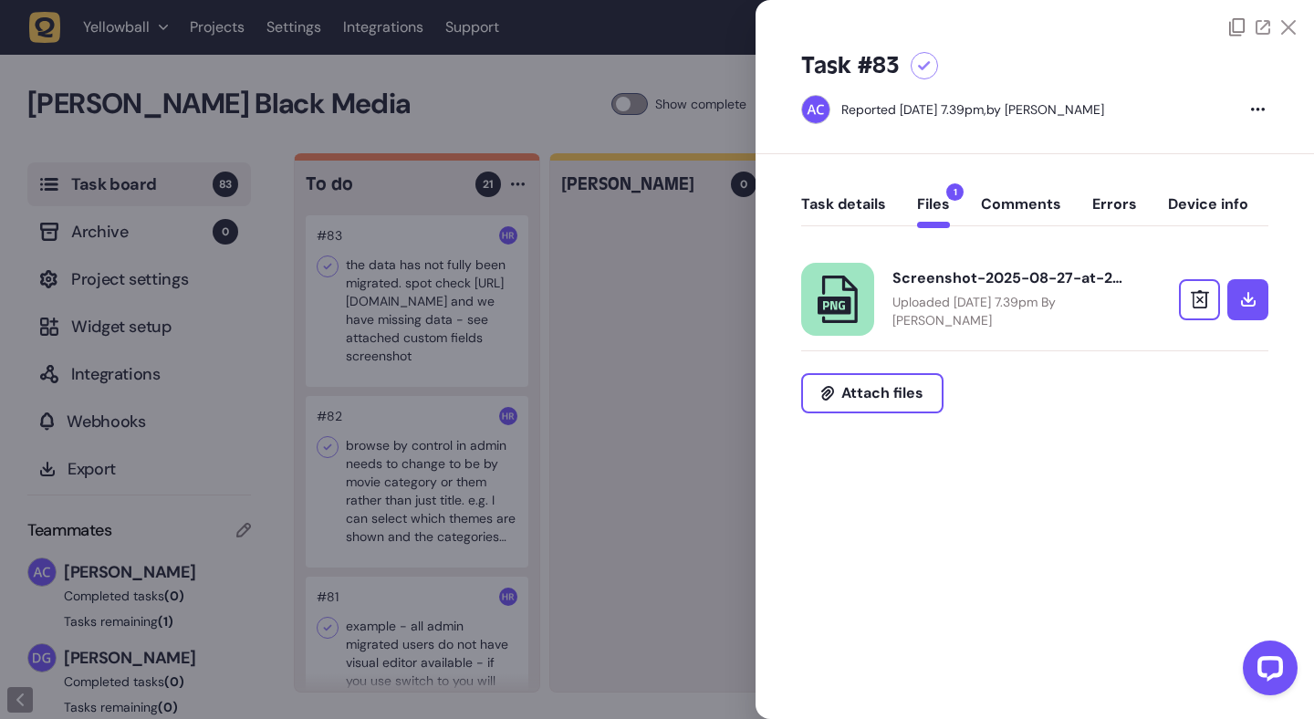
click at [1290, 30] on icon at bounding box center [1288, 27] width 15 height 15
